Goal: Find specific page/section: Find specific page/section

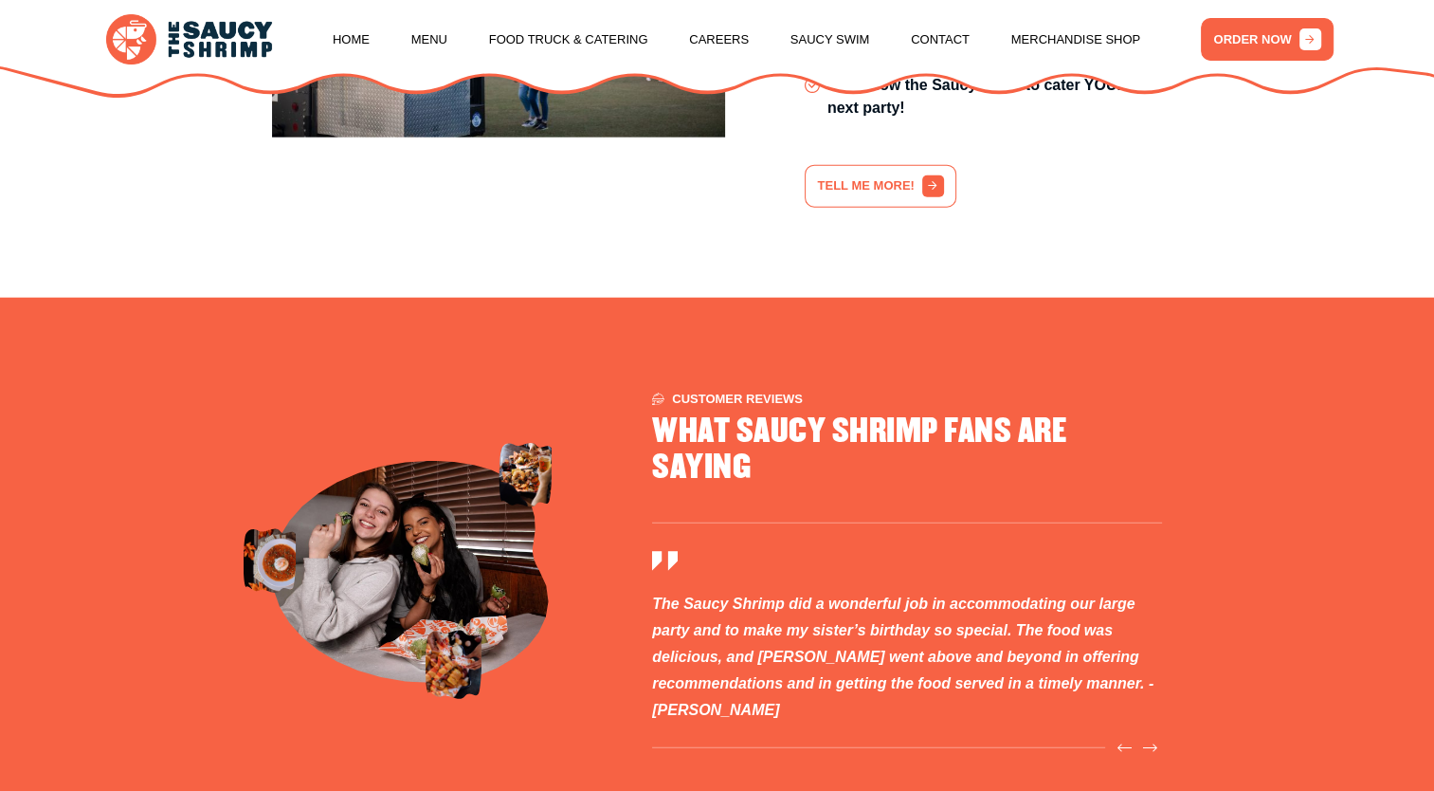
scroll to position [5449, 0]
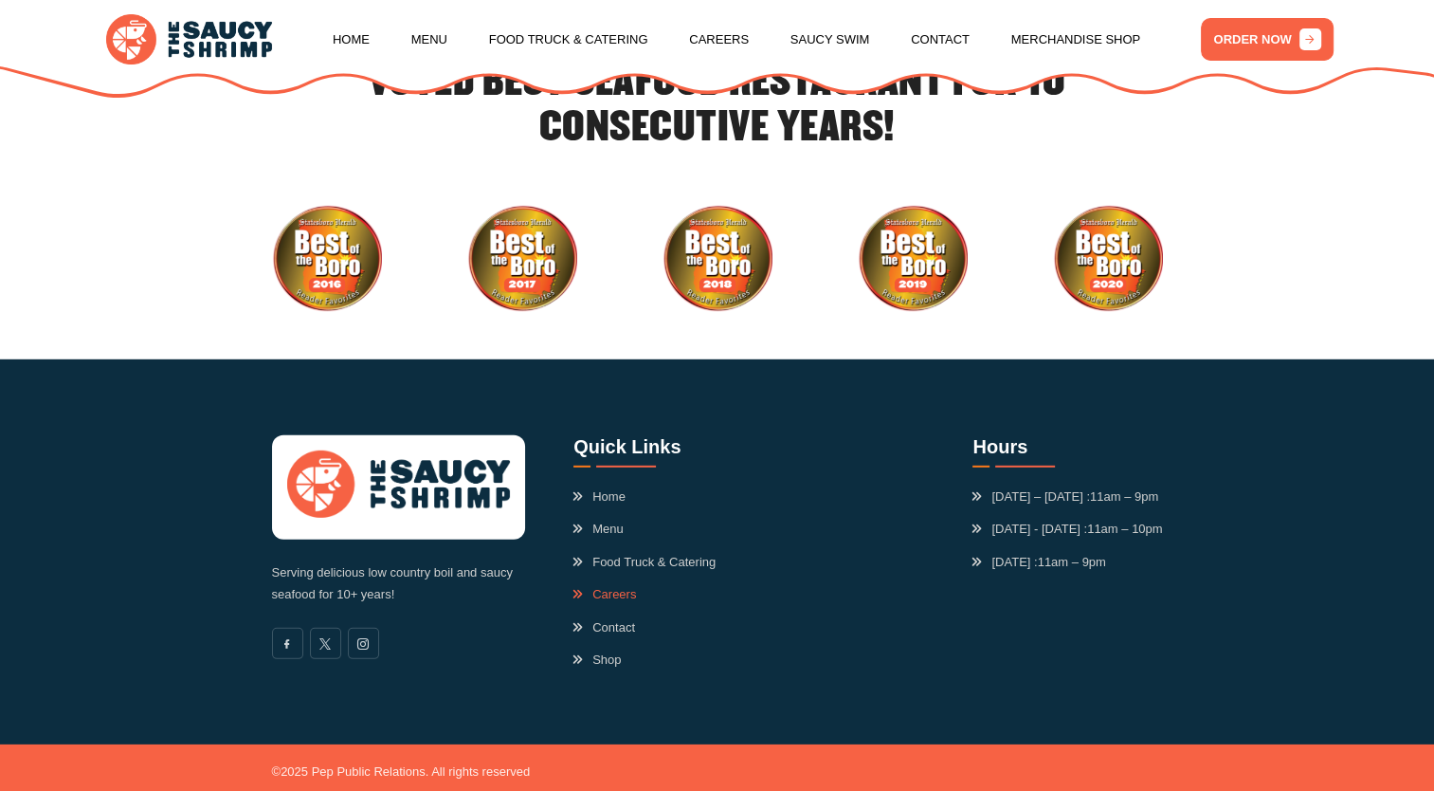
click at [589, 585] on link "Careers" at bounding box center [604, 594] width 63 height 19
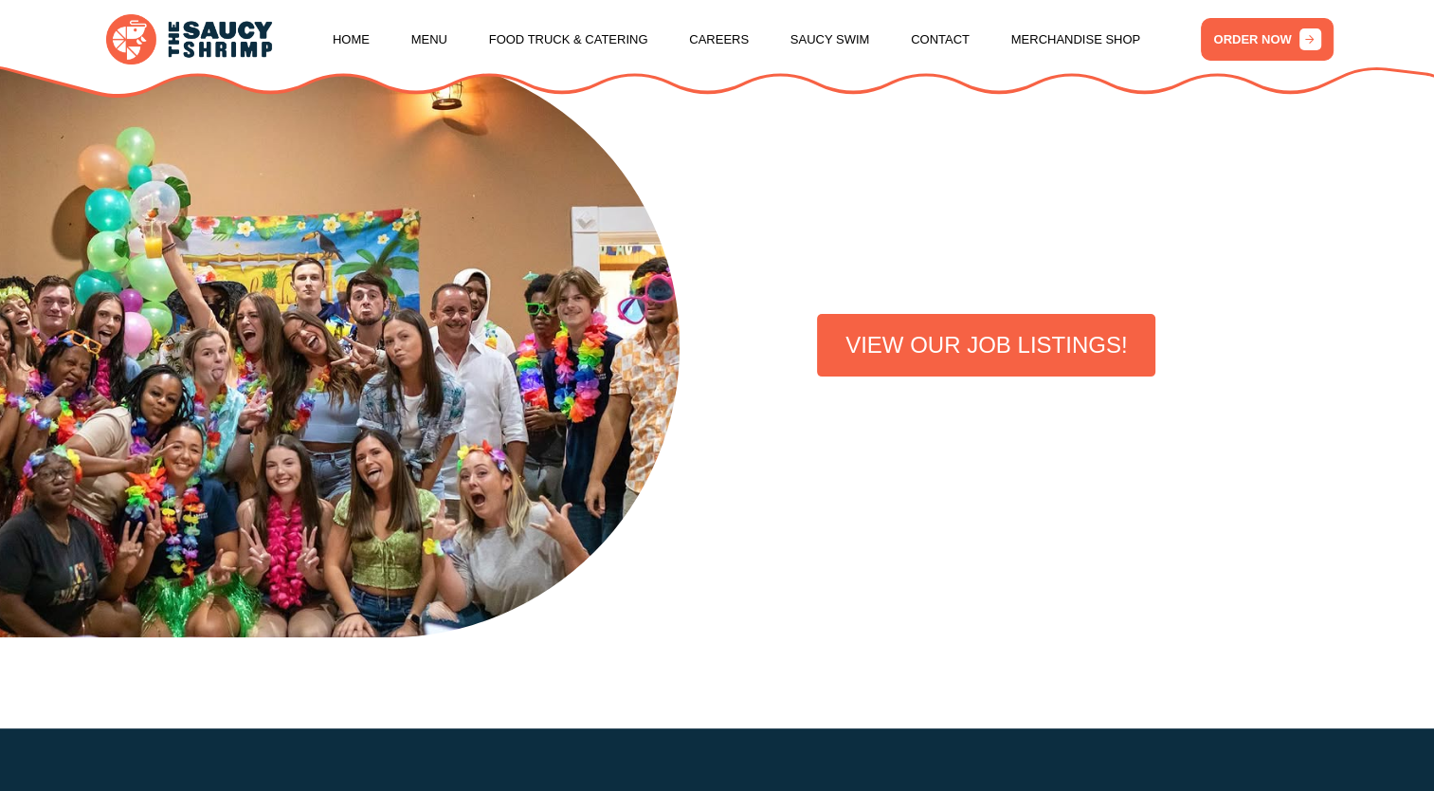
scroll to position [454, 0]
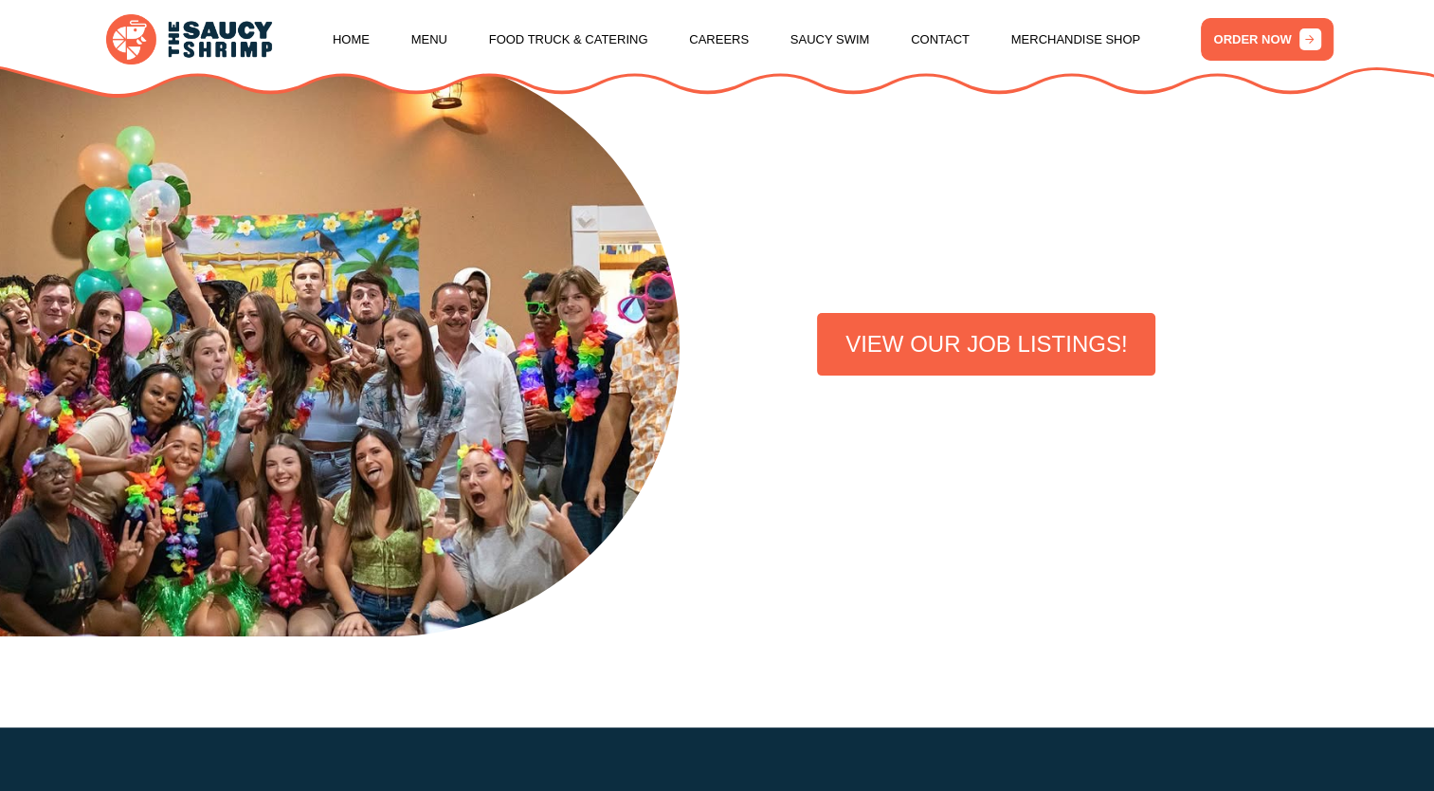
click at [918, 353] on link "VIEW OUR JOB LISTINGS!" at bounding box center [986, 344] width 338 height 63
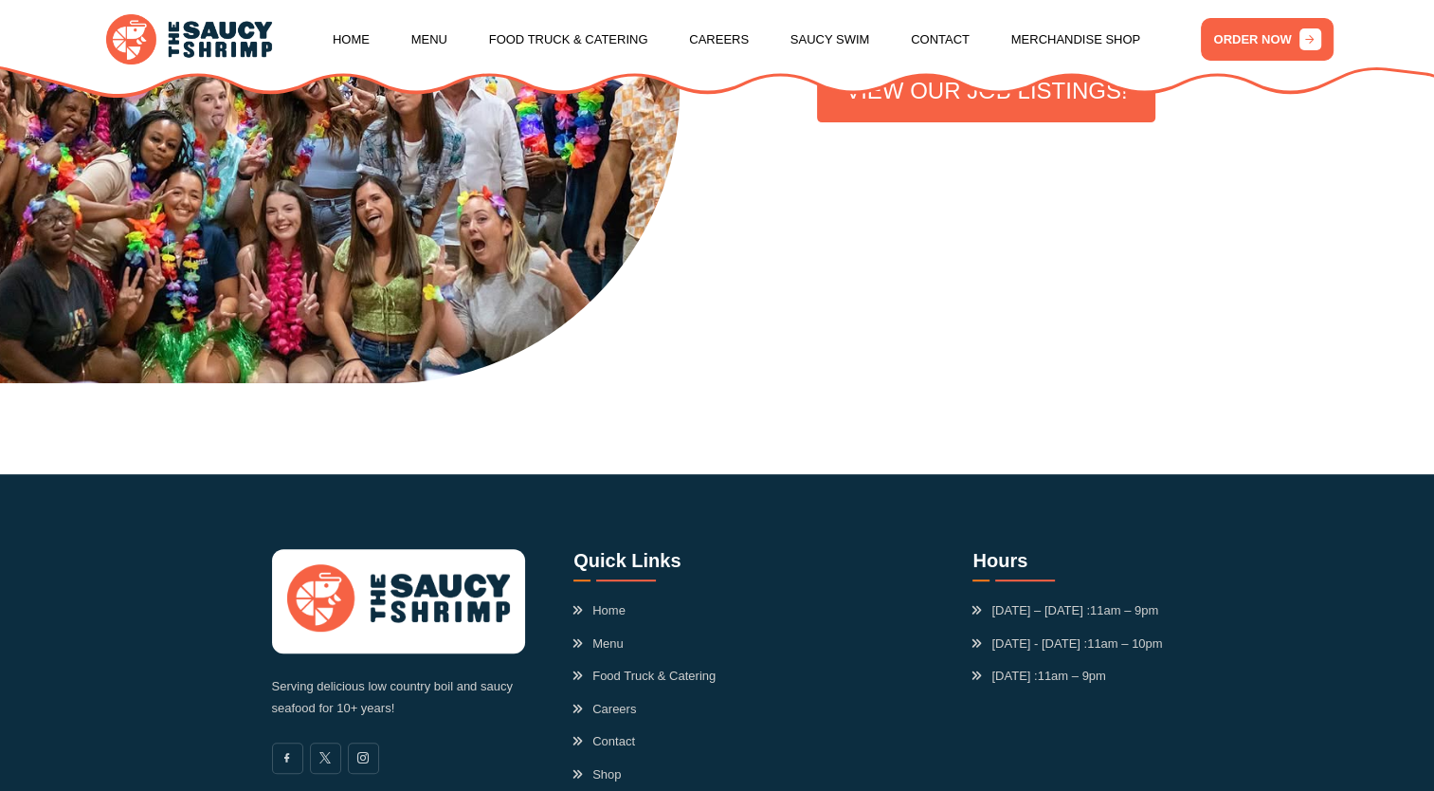
scroll to position [836, 0]
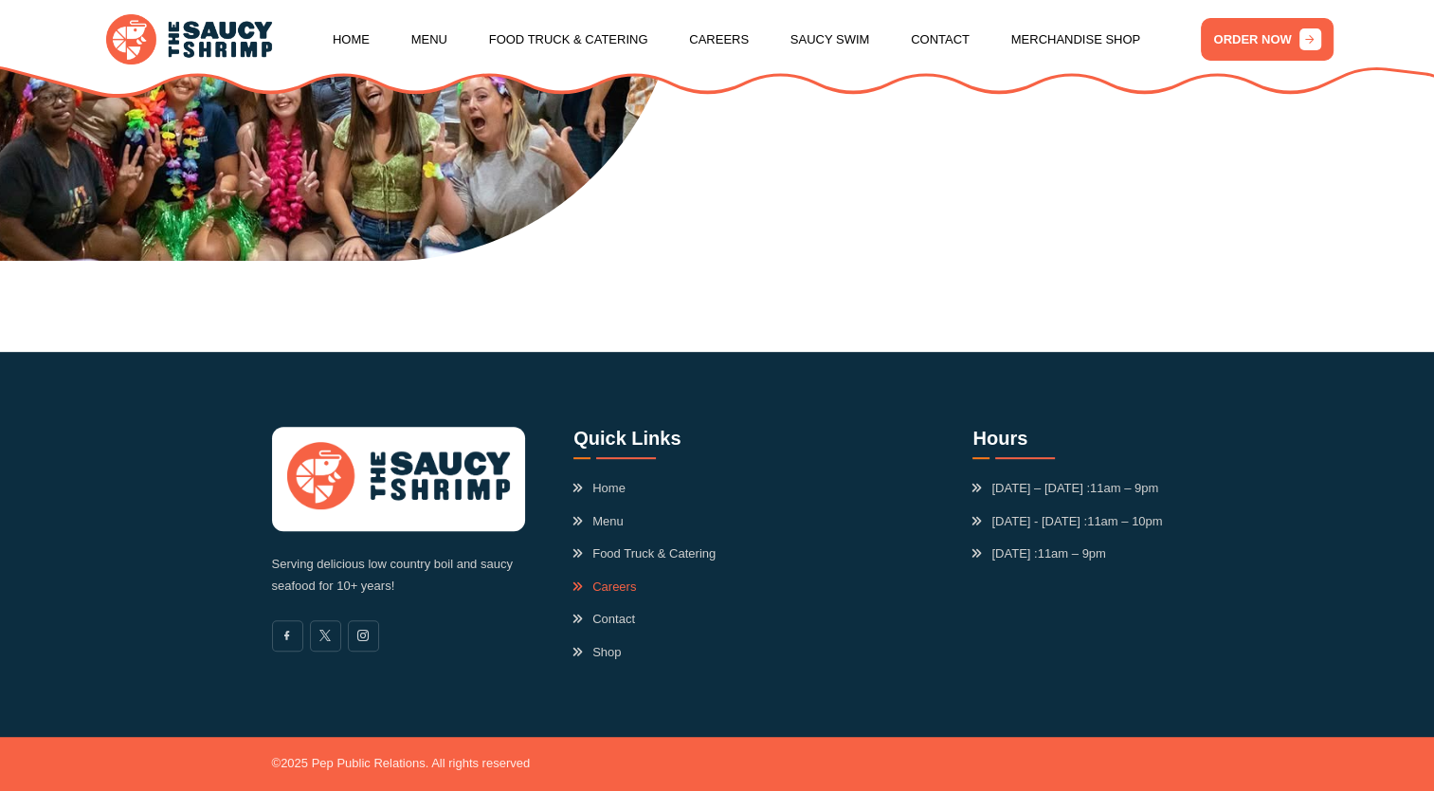
click at [599, 582] on link "Careers" at bounding box center [604, 586] width 63 height 19
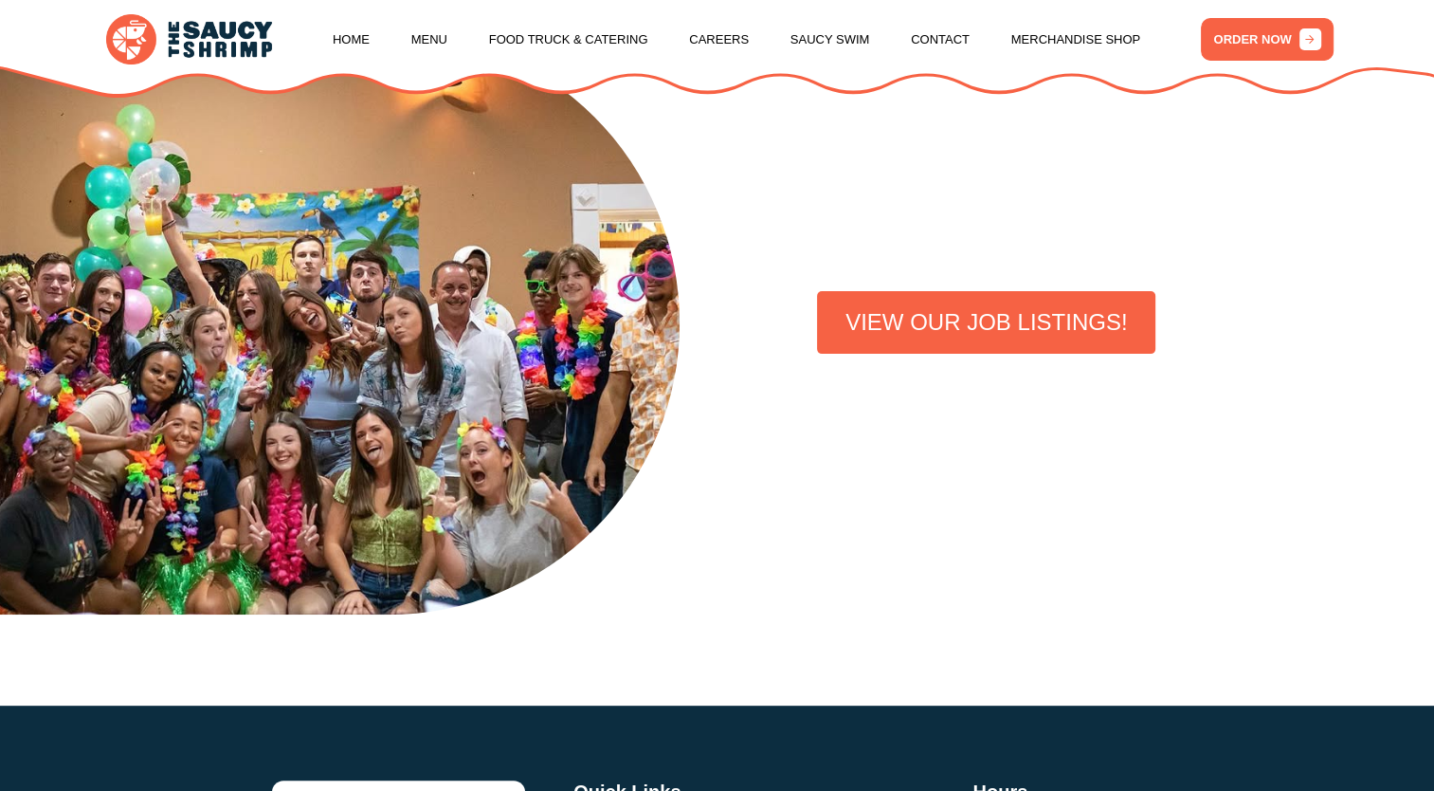
scroll to position [481, 0]
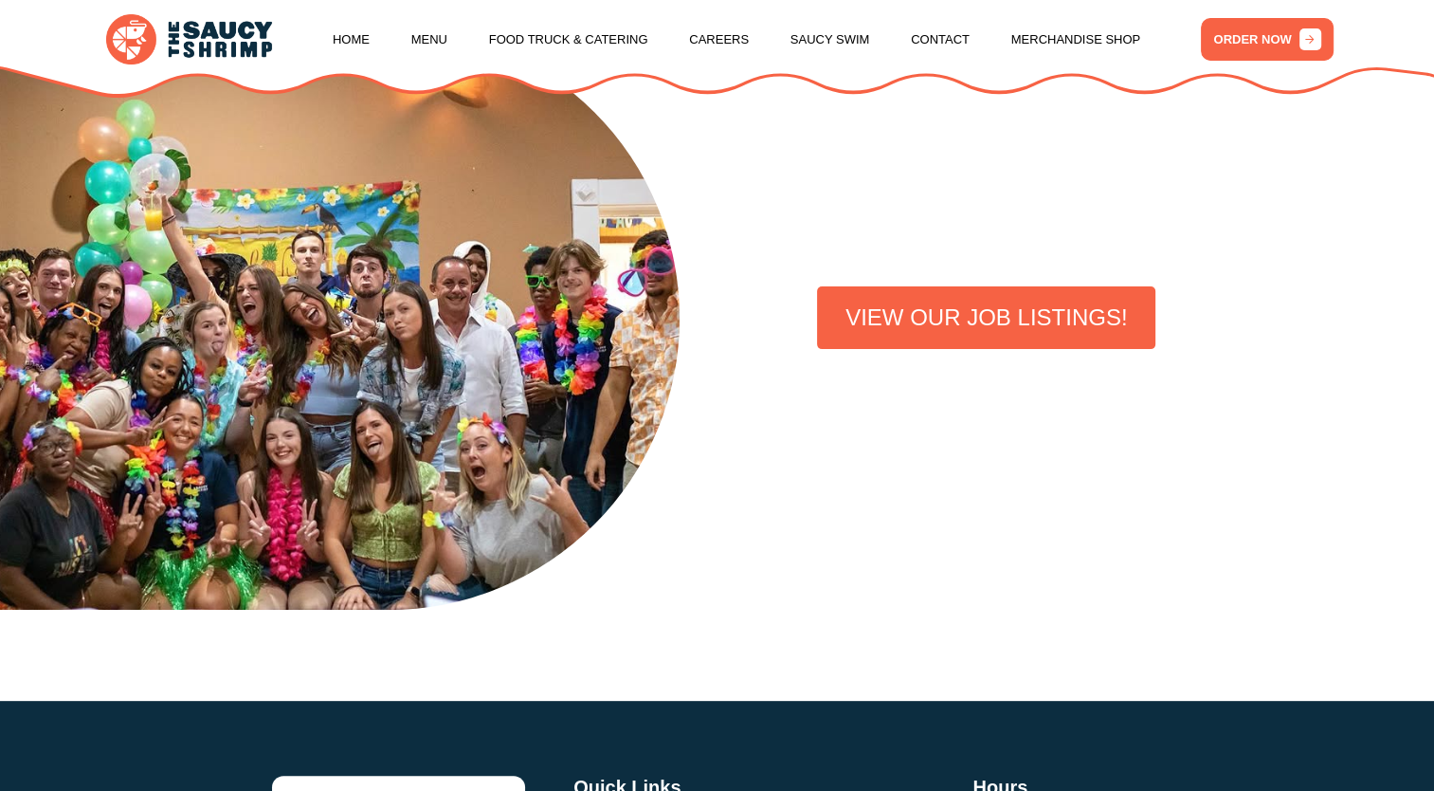
click at [909, 317] on link "VIEW OUR JOB LISTINGS!" at bounding box center [986, 317] width 338 height 63
click at [879, 328] on link "VIEW OUR JOB LISTINGS!" at bounding box center [986, 317] width 338 height 63
